Goal: Information Seeking & Learning: Learn about a topic

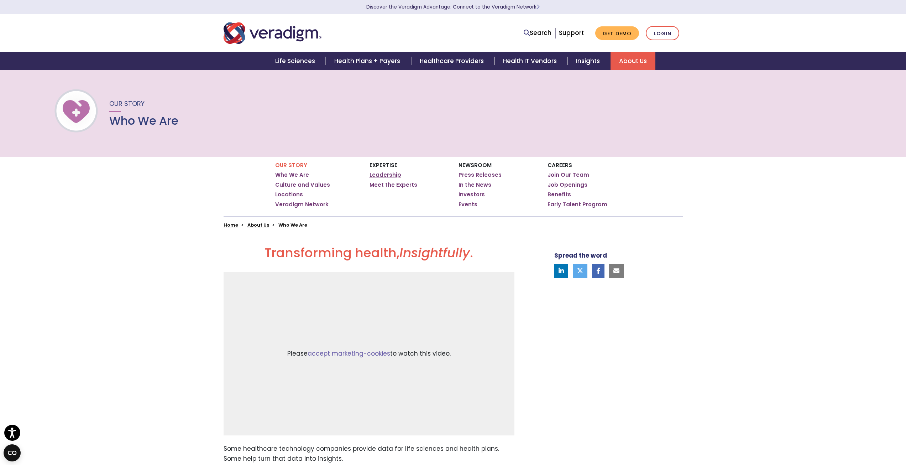
click at [382, 175] on link "Leadership" at bounding box center [386, 174] width 32 height 7
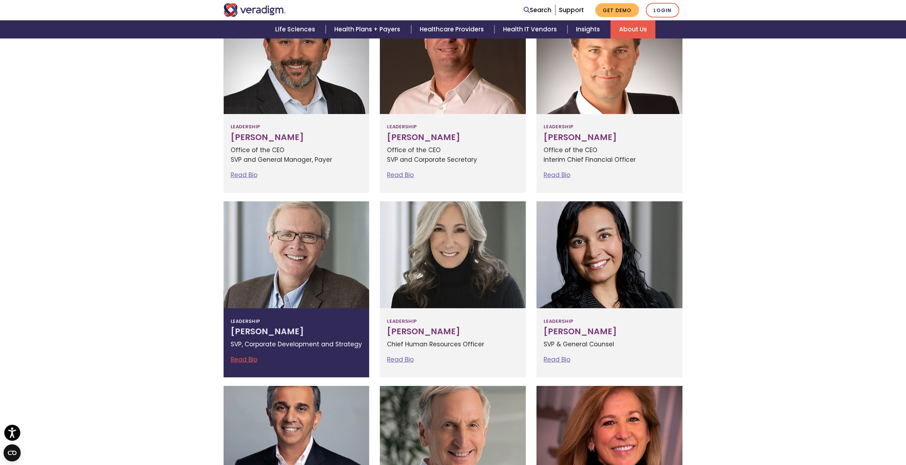
scroll to position [285, 0]
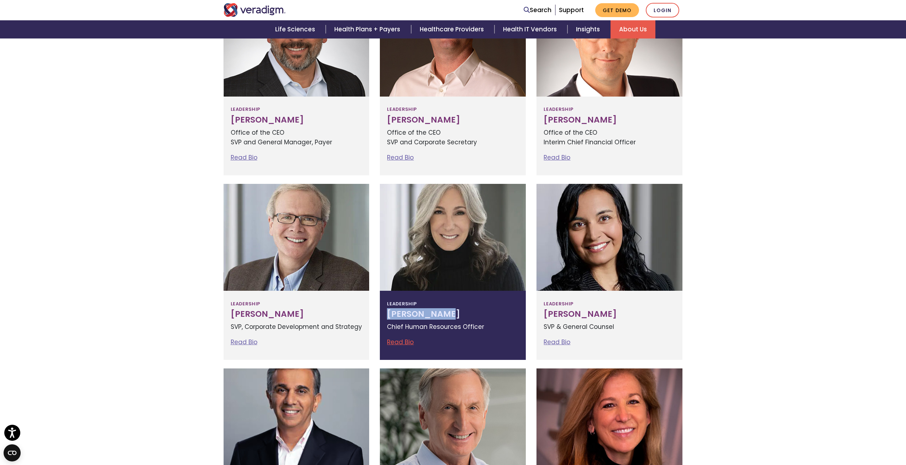
drag, startPoint x: 459, startPoint y: 311, endPoint x: 388, endPoint y: 316, distance: 71.7
click at [388, 316] on h3 "[PERSON_NAME]" at bounding box center [453, 314] width 132 height 10
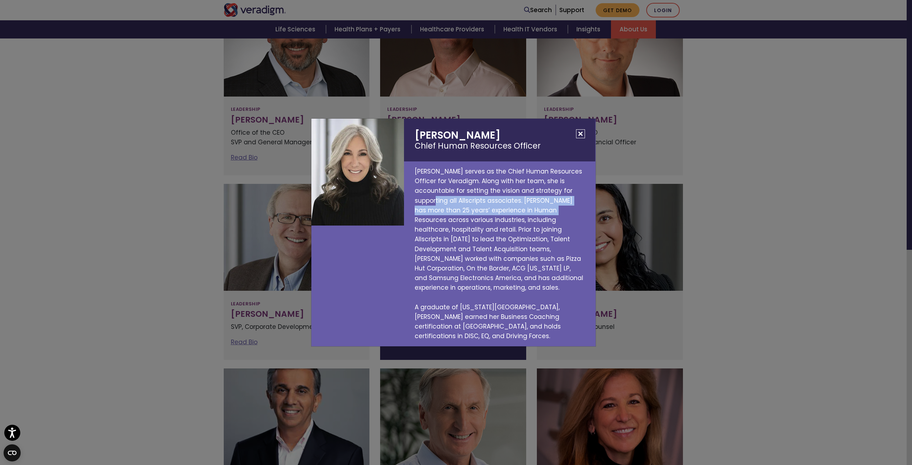
drag, startPoint x: 438, startPoint y: 205, endPoint x: 542, endPoint y: 215, distance: 104.4
click at [542, 215] on p "[PERSON_NAME] serves as the Chief Human Resources Officer for Veradigm. Along w…" at bounding box center [499, 253] width 191 height 185
click at [534, 232] on p "[PERSON_NAME] serves as the Chief Human Resources Officer for Veradigm. Along w…" at bounding box center [499, 253] width 191 height 185
click at [743, 226] on div "[PERSON_NAME] Chief Human Resources Officer [PERSON_NAME] serves as the Chief H…" at bounding box center [456, 232] width 912 height 465
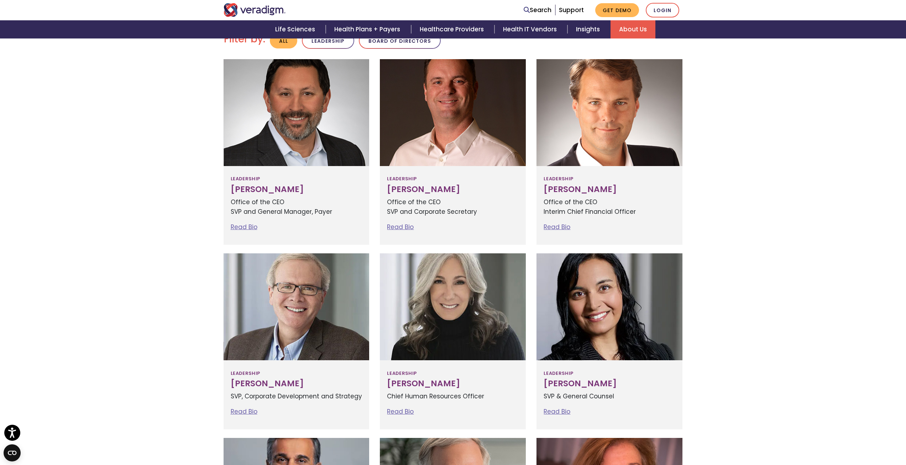
scroll to position [0, 0]
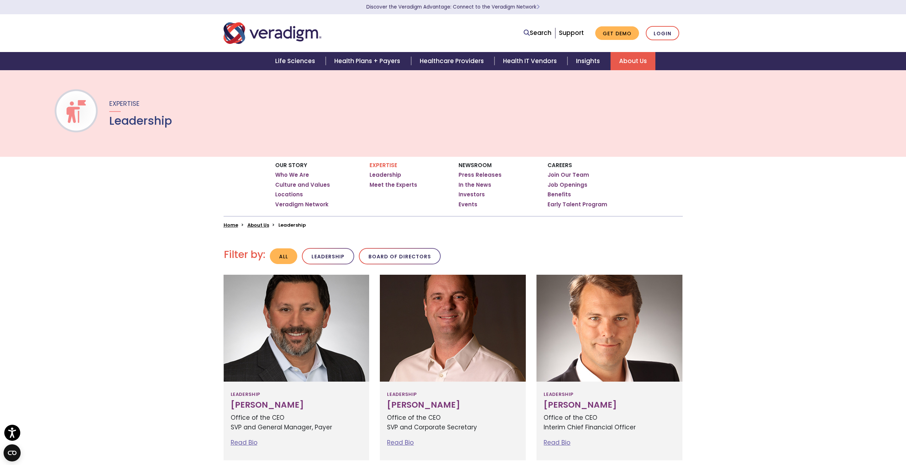
click at [259, 36] on img "Veradigm logo" at bounding box center [273, 33] width 98 height 24
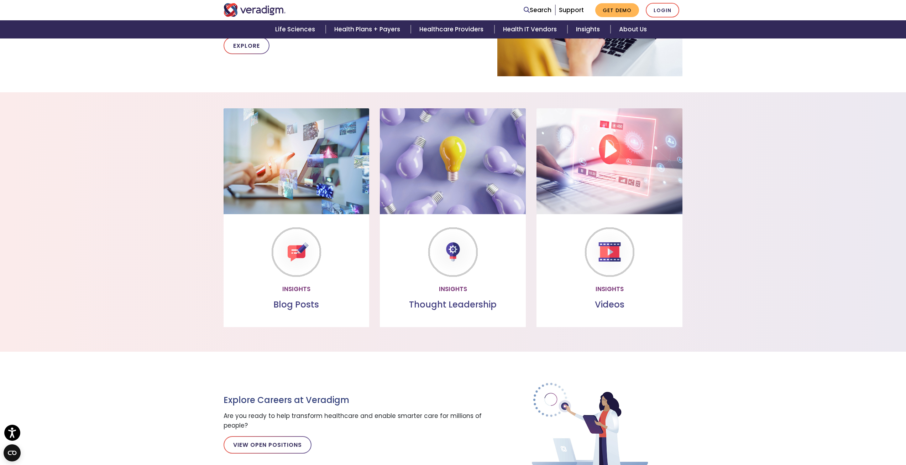
scroll to position [416, 0]
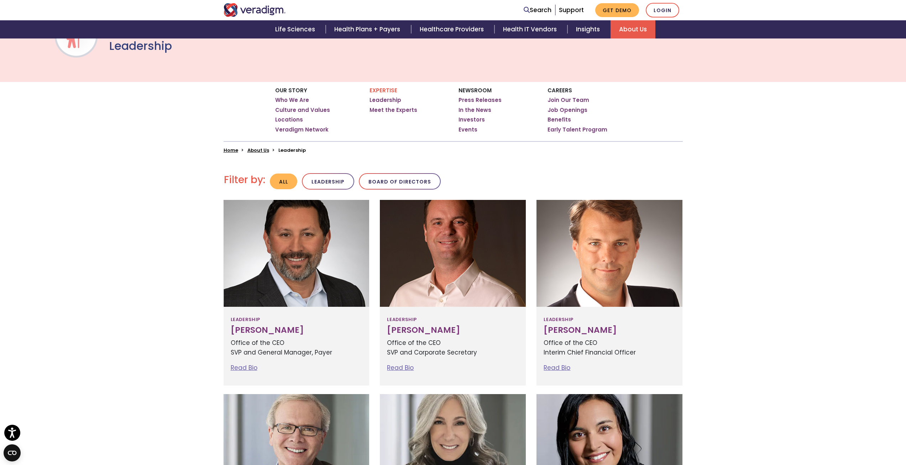
scroll to position [71, 0]
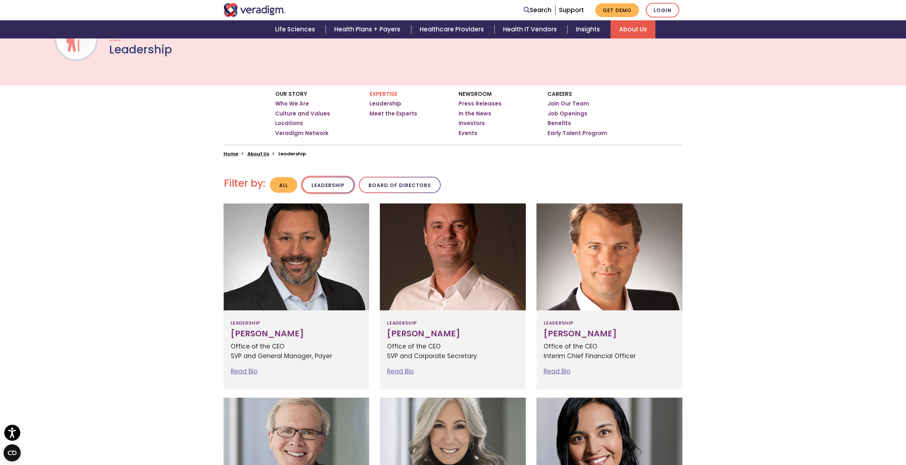
click at [321, 182] on button "Leadership" at bounding box center [328, 185] width 52 height 17
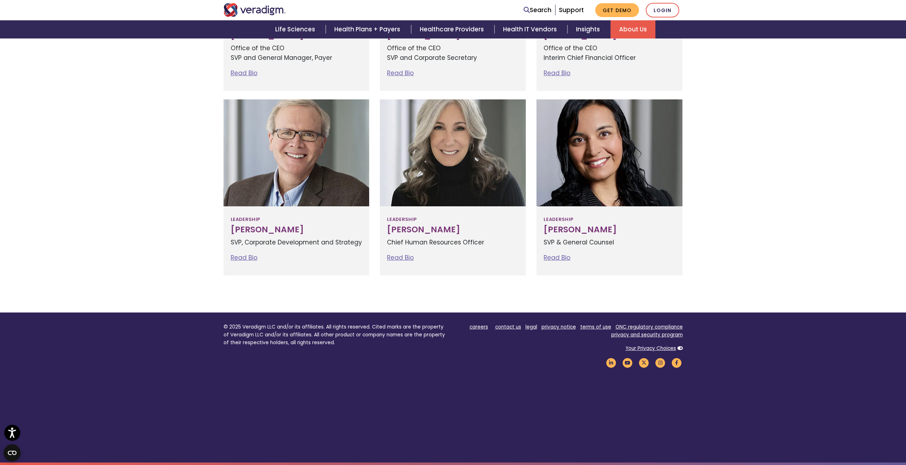
scroll to position [370, 0]
